Goal: Browse casually: Explore the website without a specific task or goal

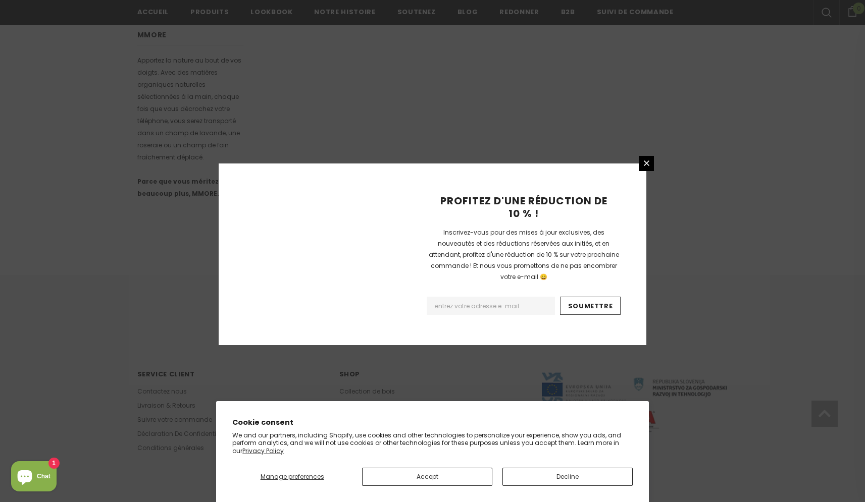
scroll to position [557, 0]
